Goal: Find specific page/section

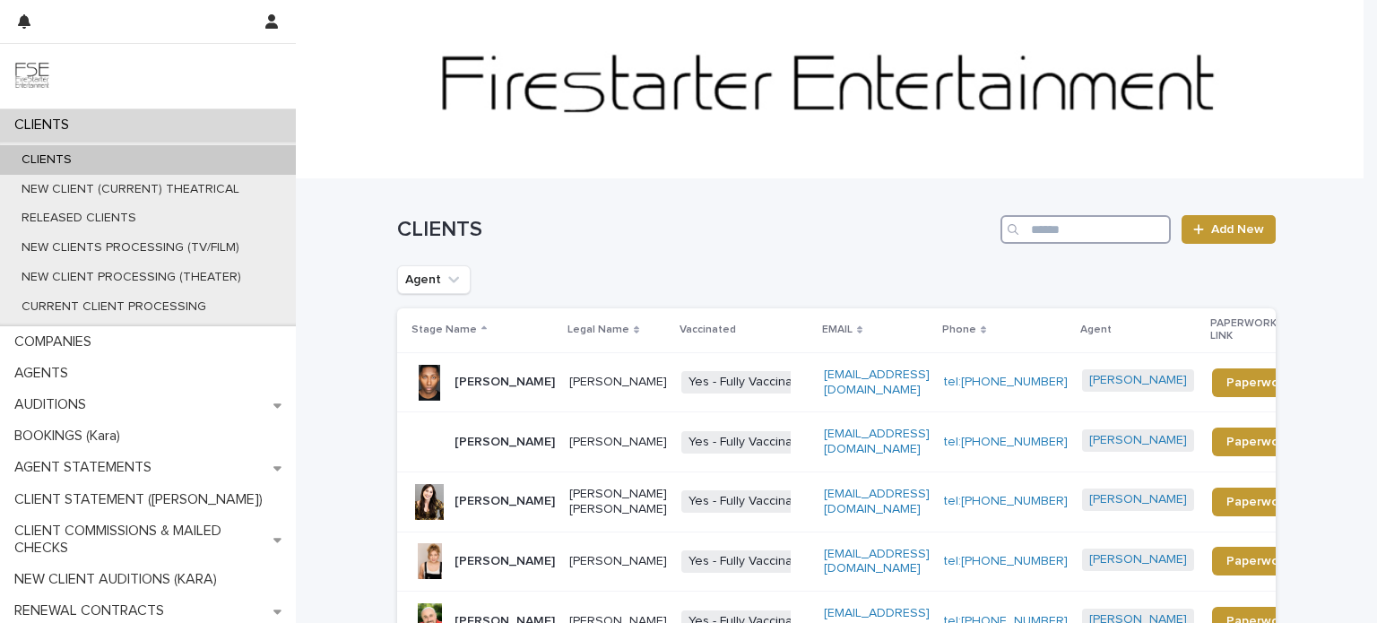
click at [1109, 229] on input "Search" at bounding box center [1086, 229] width 170 height 29
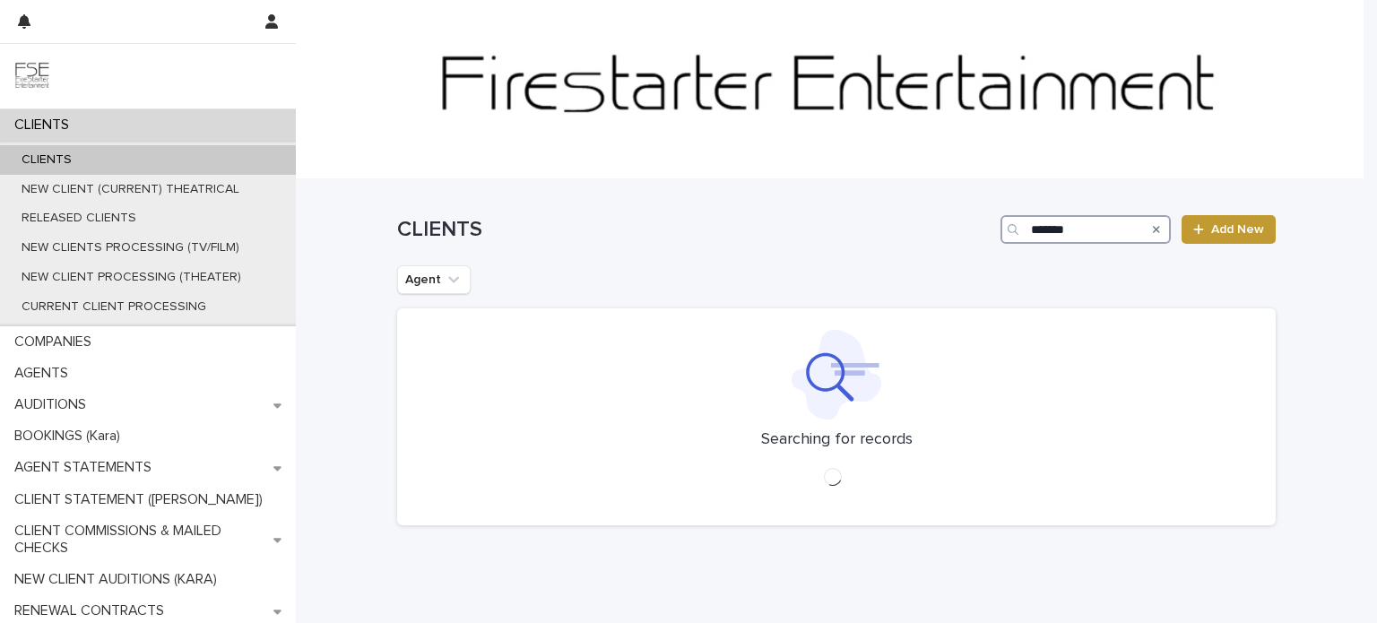
type input "*******"
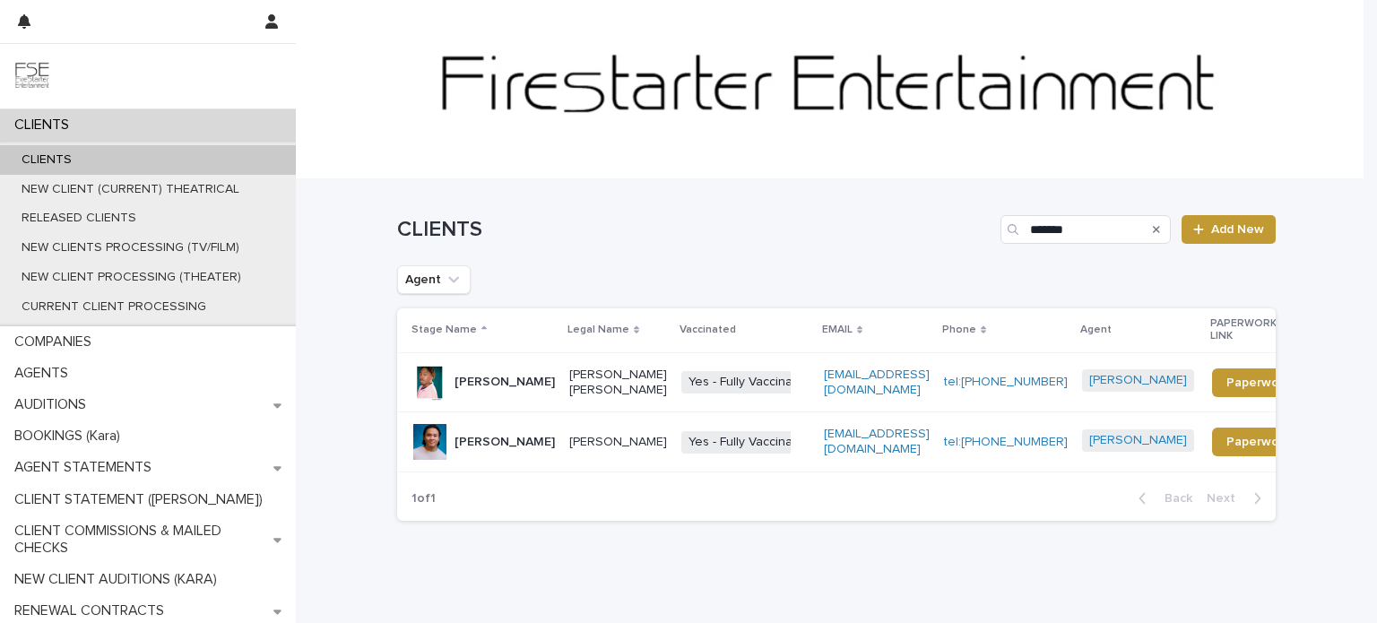
click at [626, 467] on td "[PERSON_NAME]" at bounding box center [618, 442] width 112 height 60
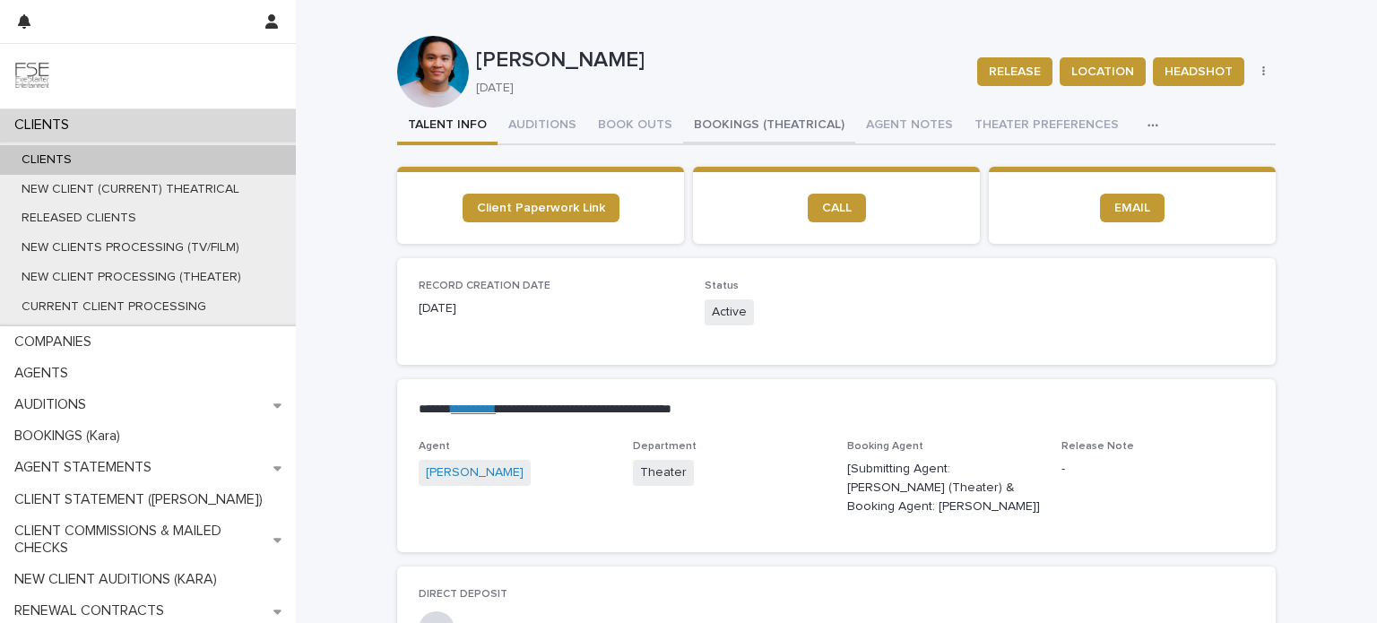
click at [724, 124] on button "BOOKINGS (THEATRICAL)" at bounding box center [769, 127] width 172 height 38
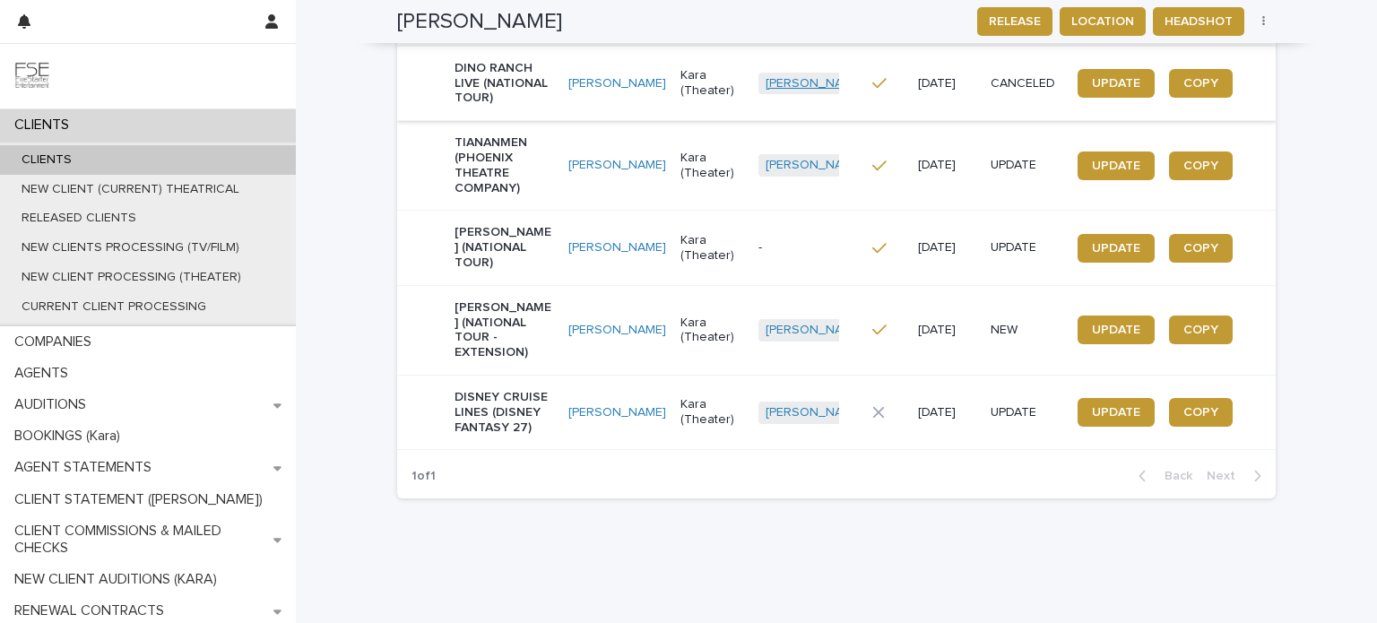
scroll to position [359, 0]
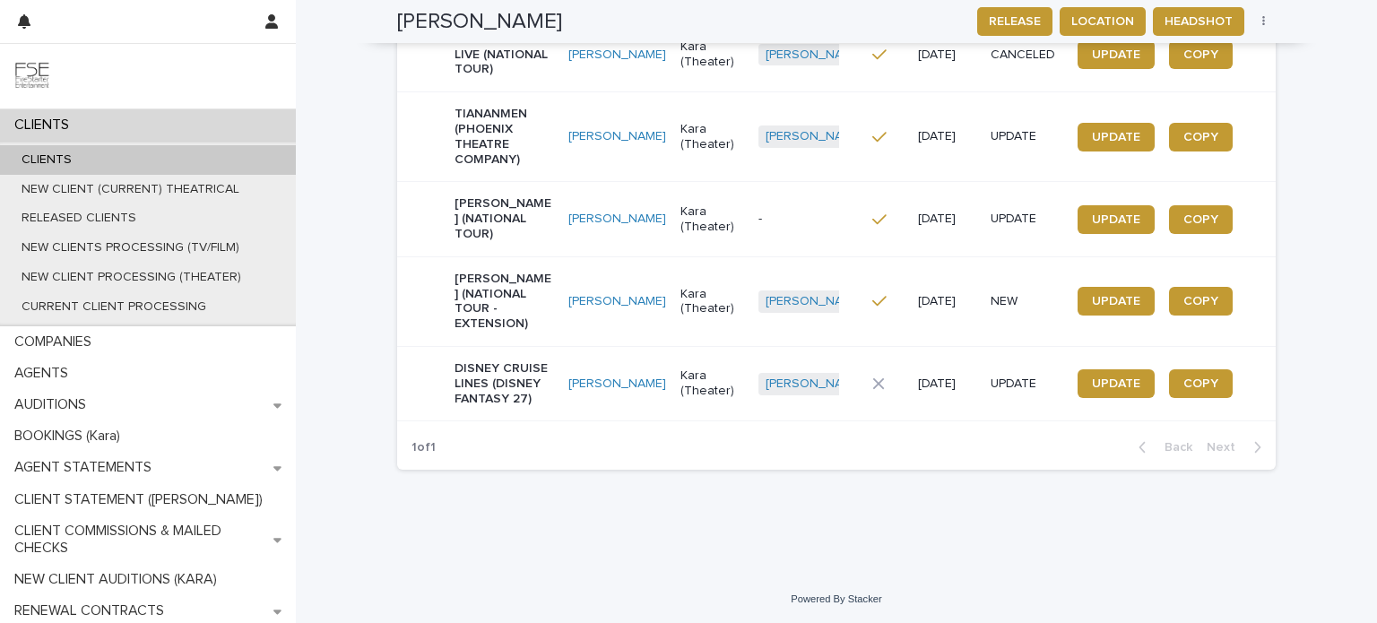
click at [707, 396] on p "Kara (Theater)" at bounding box center [713, 384] width 64 height 30
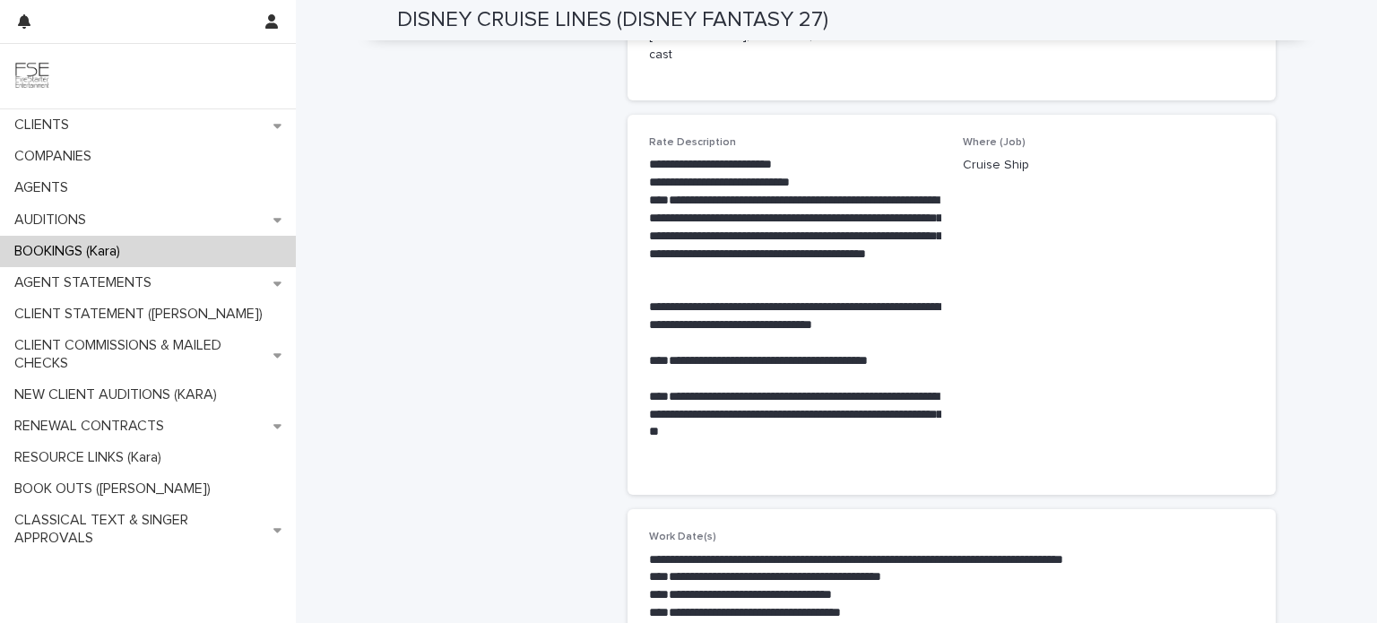
scroll to position [448, 0]
